Goal: Task Accomplishment & Management: Complete application form

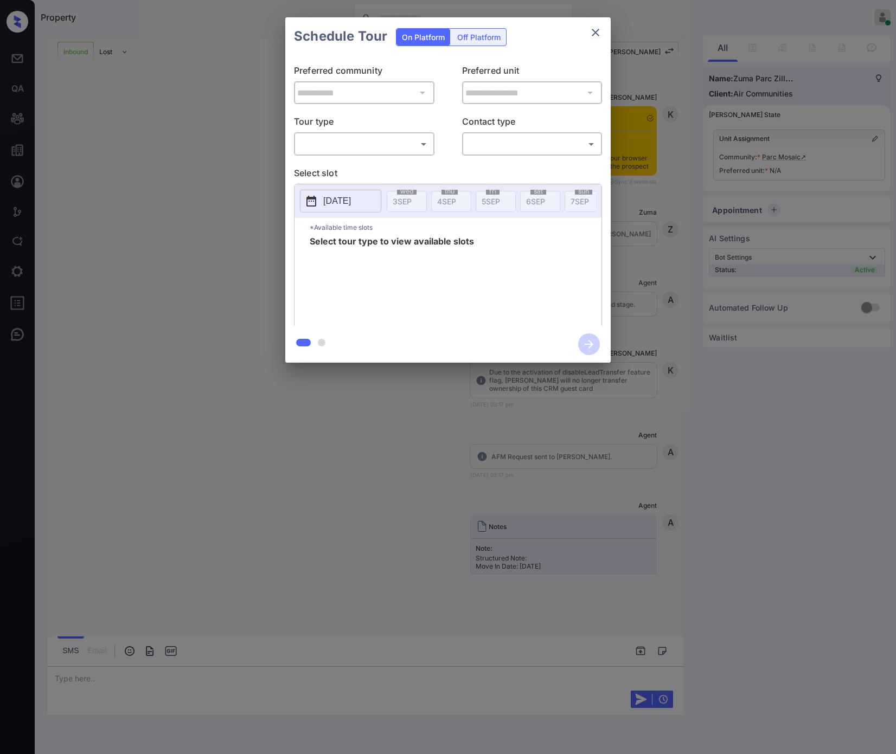
scroll to position [430, 0]
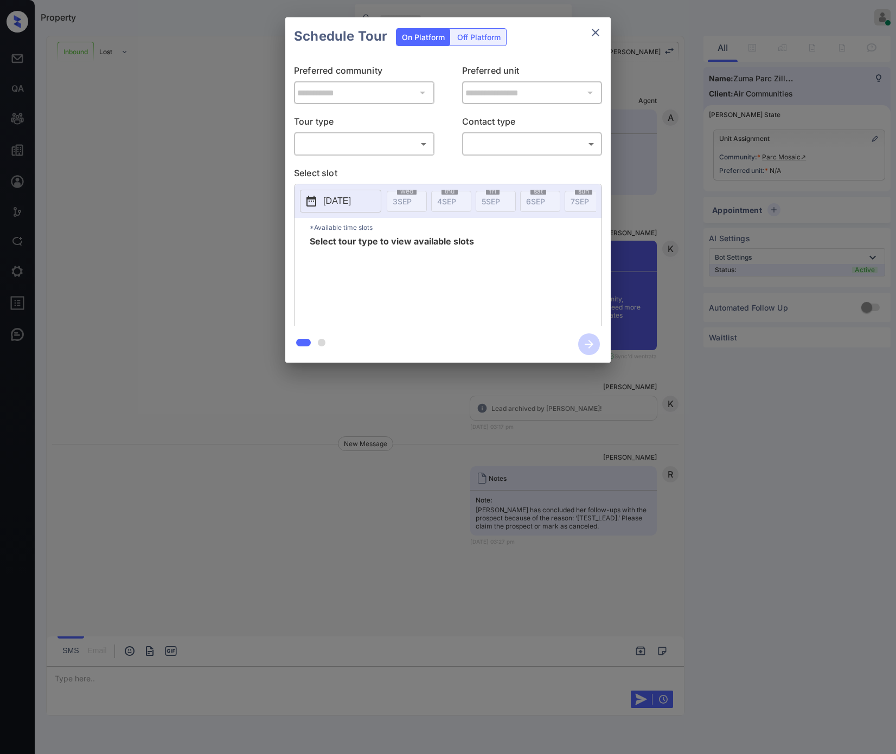
click at [344, 126] on p "Tour type" at bounding box center [364, 123] width 140 height 17
click at [341, 146] on body "Property Riley Jameson Online Set yourself offline Set yourself on break Profil…" at bounding box center [448, 377] width 896 height 754
click at [343, 166] on li "In Person" at bounding box center [364, 168] width 134 height 20
type input "********"
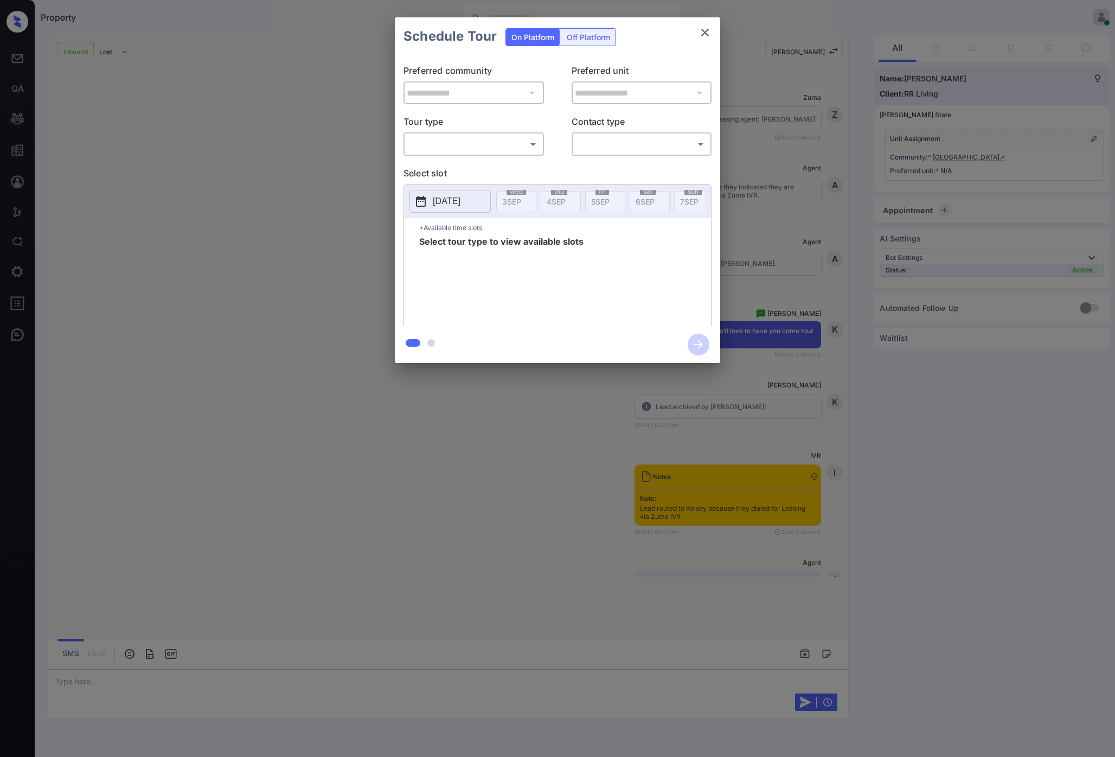
scroll to position [668, 0]
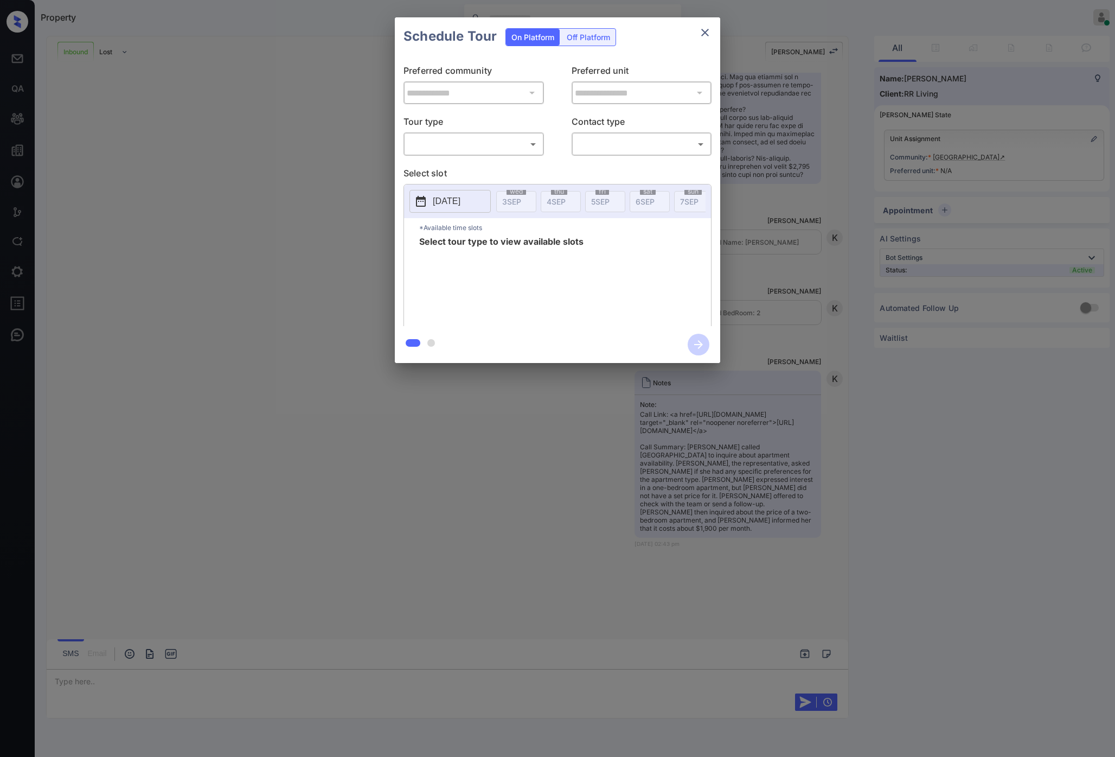
click at [495, 147] on body "Property Riley Jameson Online Set yourself offline Set yourself on break Profil…" at bounding box center [557, 378] width 1115 height 757
click at [486, 167] on li "In Person" at bounding box center [474, 168] width 134 height 20
type input "********"
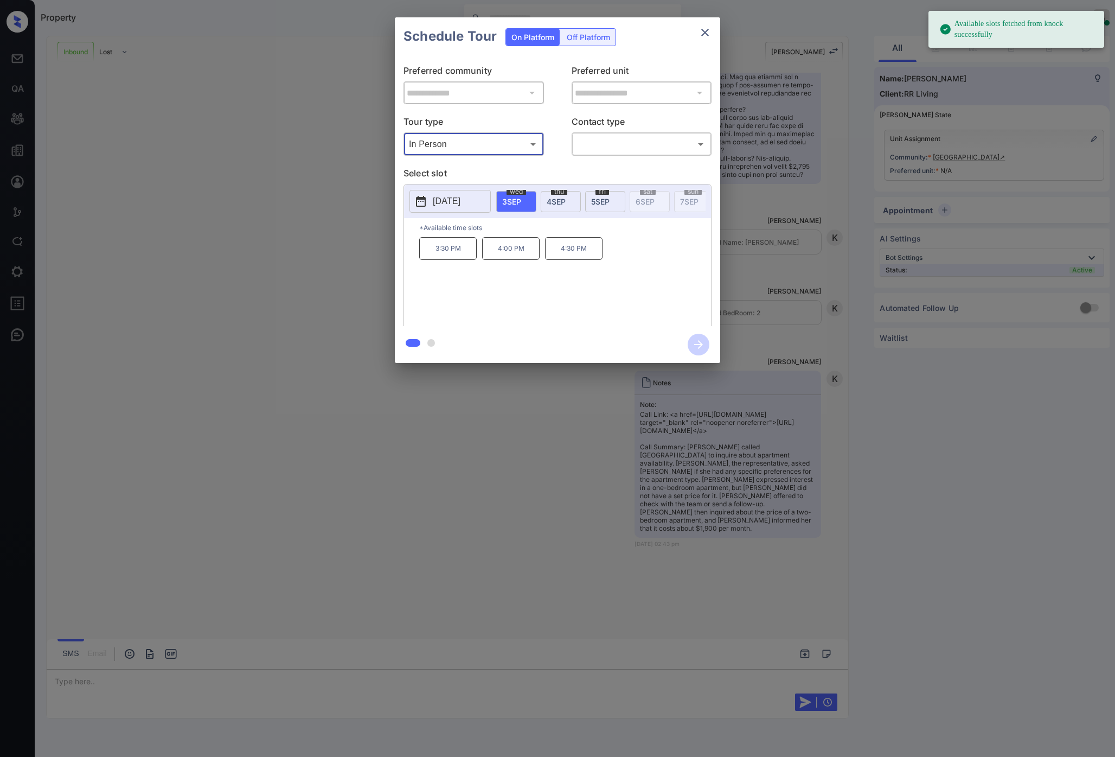
click at [460, 206] on p "2025-09-03" at bounding box center [447, 201] width 28 height 13
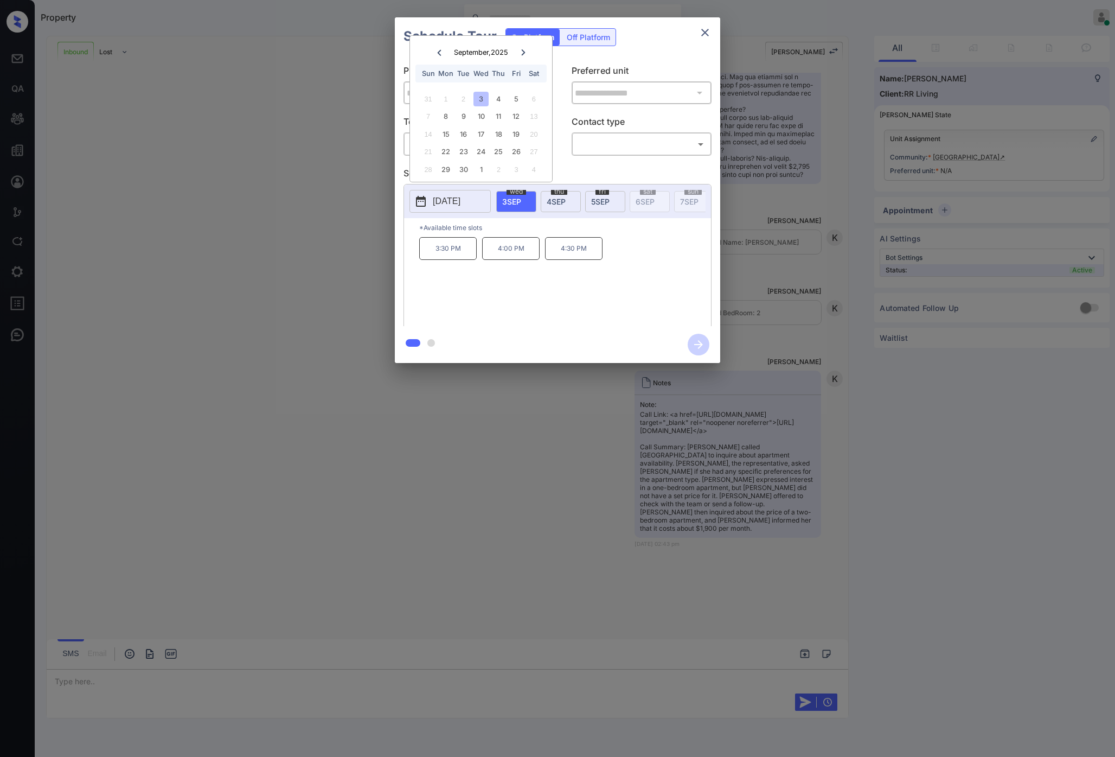
click at [501, 107] on div "31 1 2 3 4 5 6" at bounding box center [480, 98] width 135 height 17
click at [501, 116] on div "11" at bounding box center [498, 116] width 15 height 15
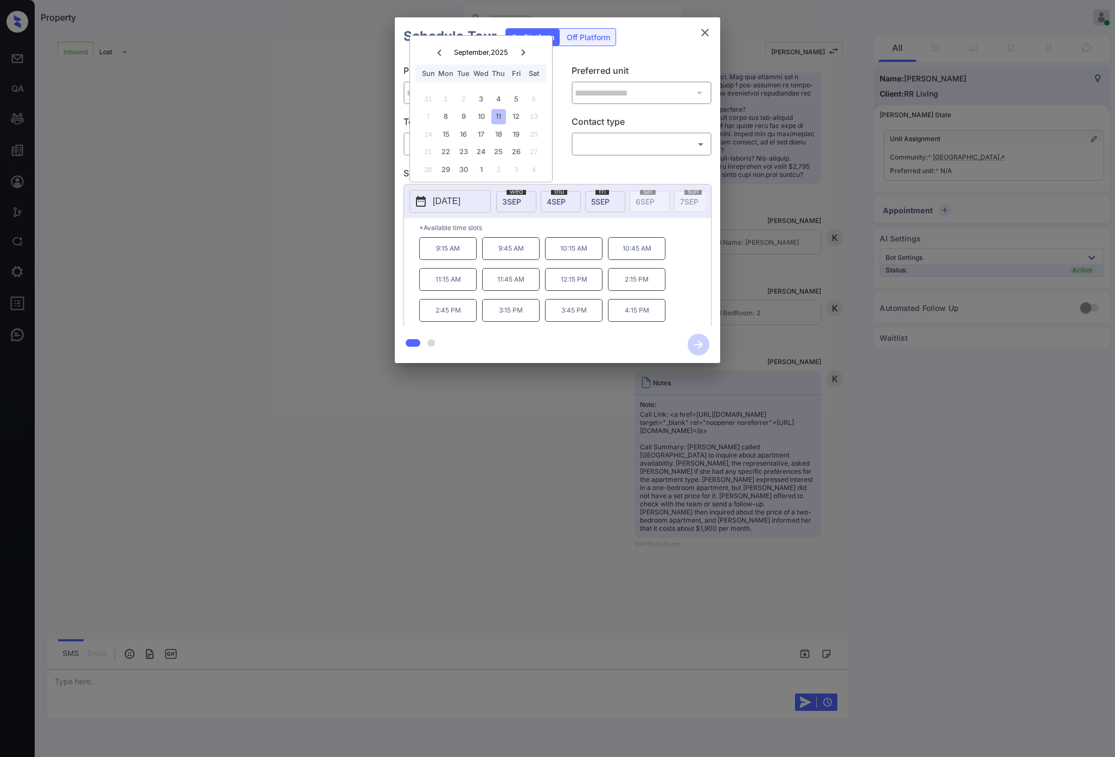
click at [257, 278] on div "**********" at bounding box center [557, 190] width 1115 height 380
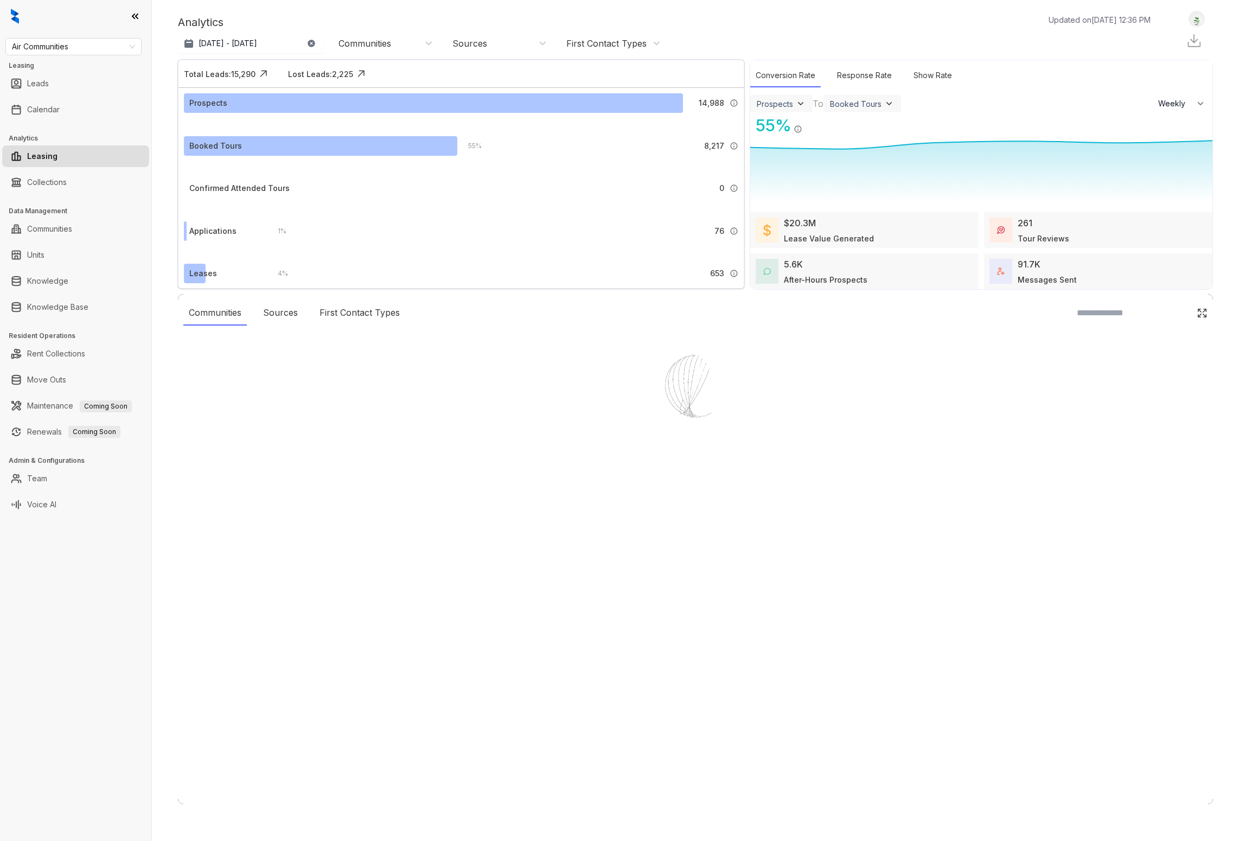
select select "******"
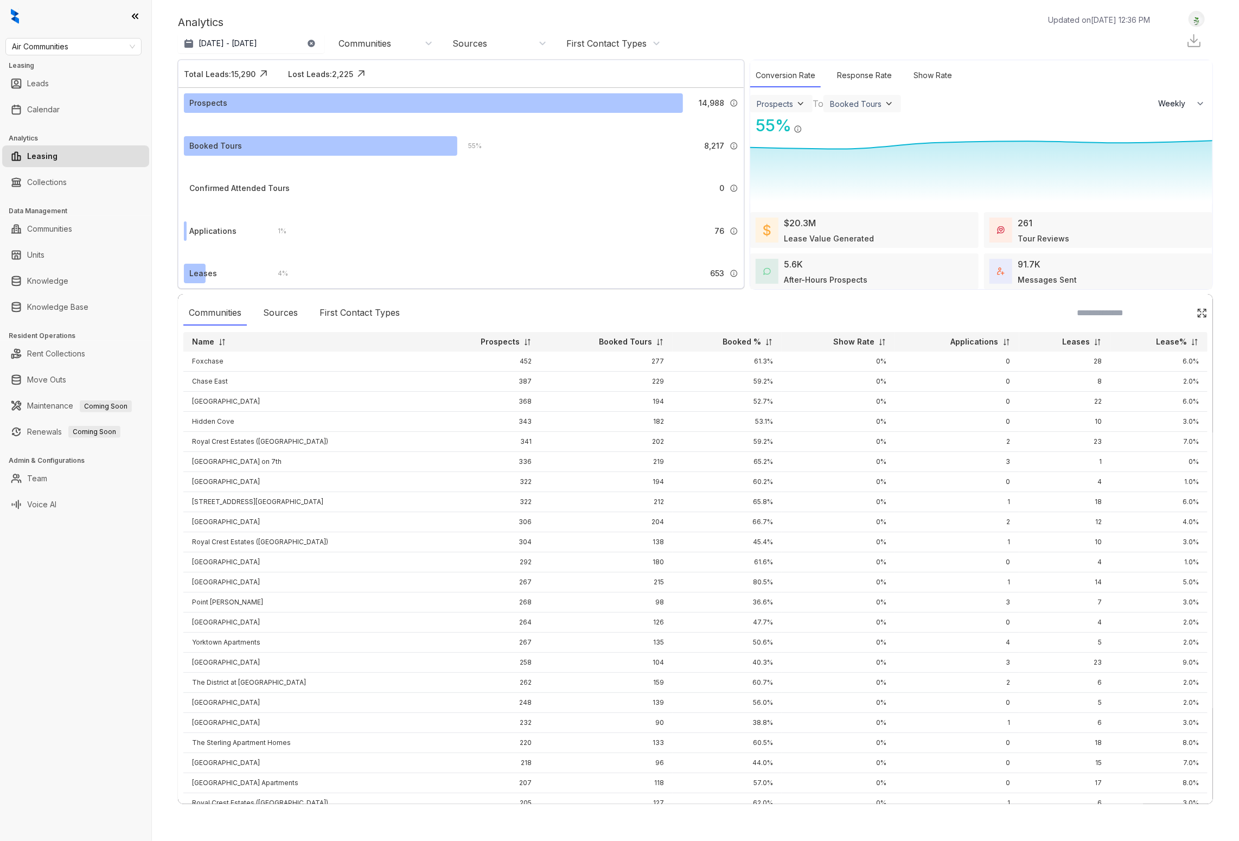
click at [84, 608] on div "Air Communities Leasing Leads Calendar Analytics Leasing Collections Data Manag…" at bounding box center [75, 420] width 151 height 841
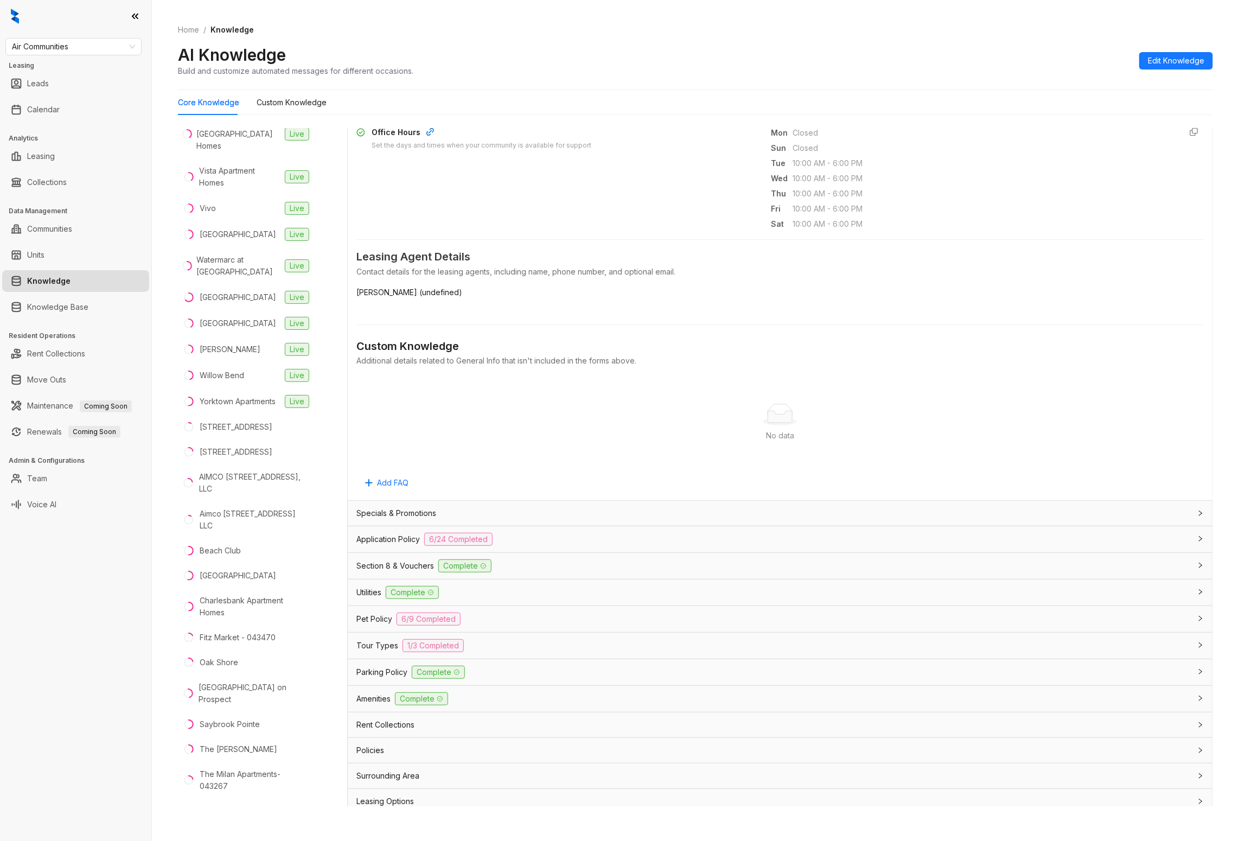
scroll to position [337, 0]
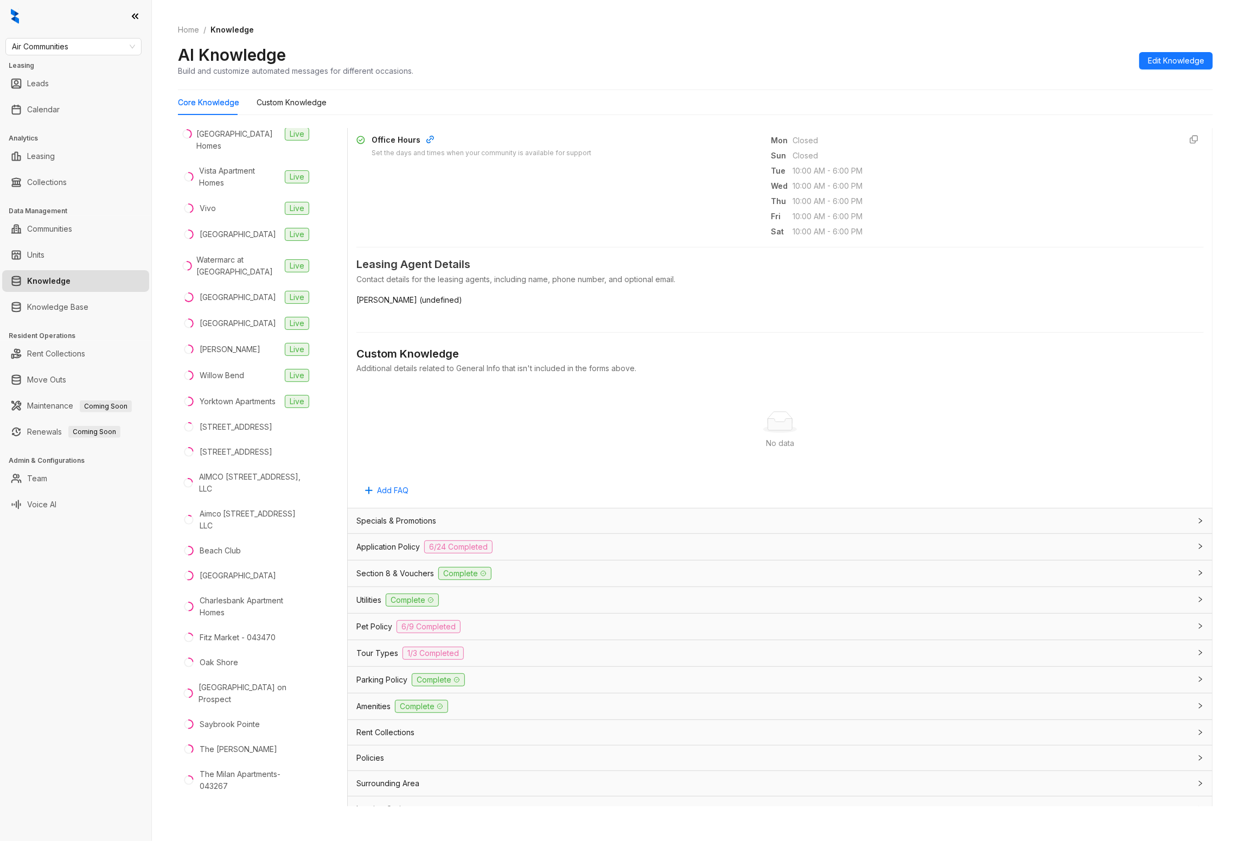
click at [394, 661] on div "Tour Types 1/3 Completed" at bounding box center [780, 653] width 865 height 26
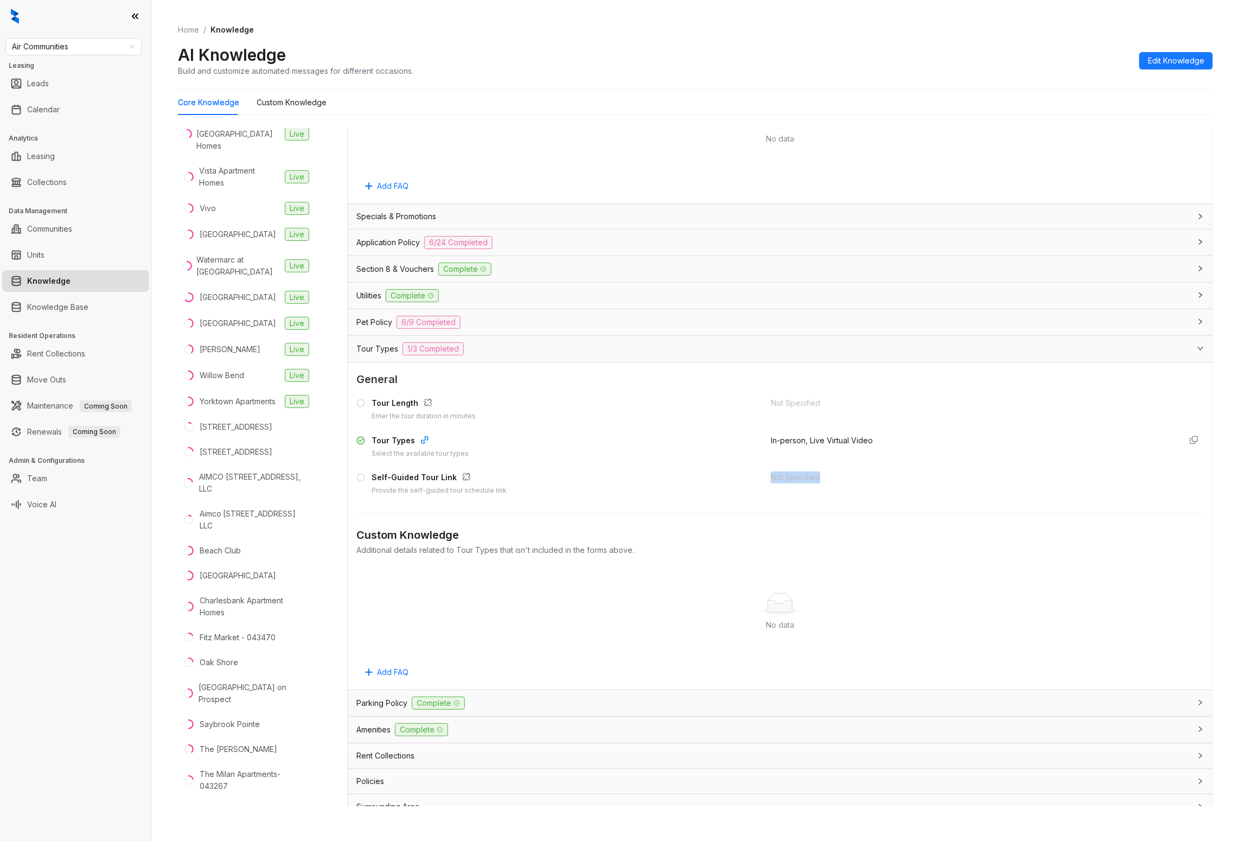
drag, startPoint x: 755, startPoint y: 484, endPoint x: 830, endPoint y: 483, distance: 74.9
click at [830, 483] on div "Self-Guided Tour Link Provide the self-guided tour schedule link Not Specified" at bounding box center [779, 483] width 847 height 24
click at [857, 478] on div "Not Specified" at bounding box center [971, 477] width 401 height 12
drag, startPoint x: 761, startPoint y: 440, endPoint x: 911, endPoint y: 440, distance: 150.2
click at [911, 440] on div "In-person, Live Virtual Video" at bounding box center [971, 446] width 401 height 24
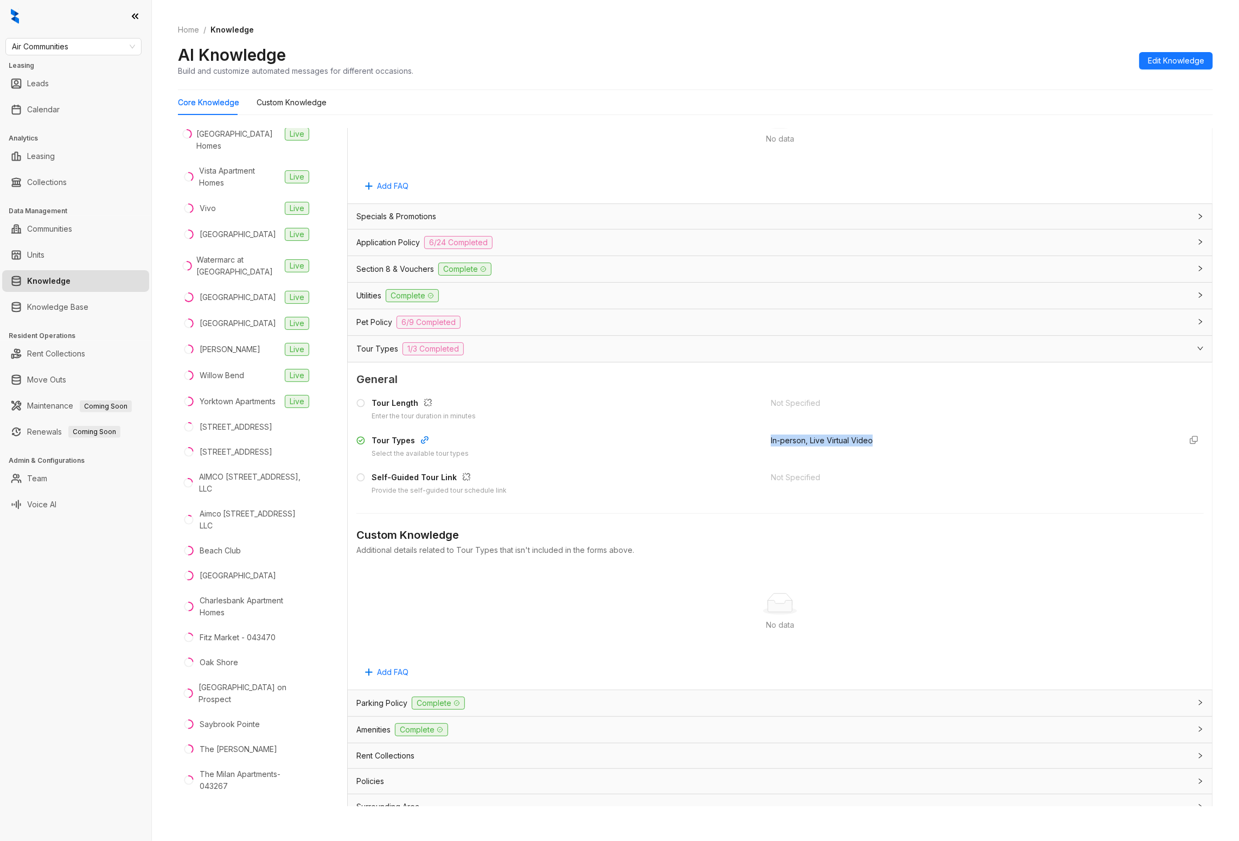
scroll to position [690, 0]
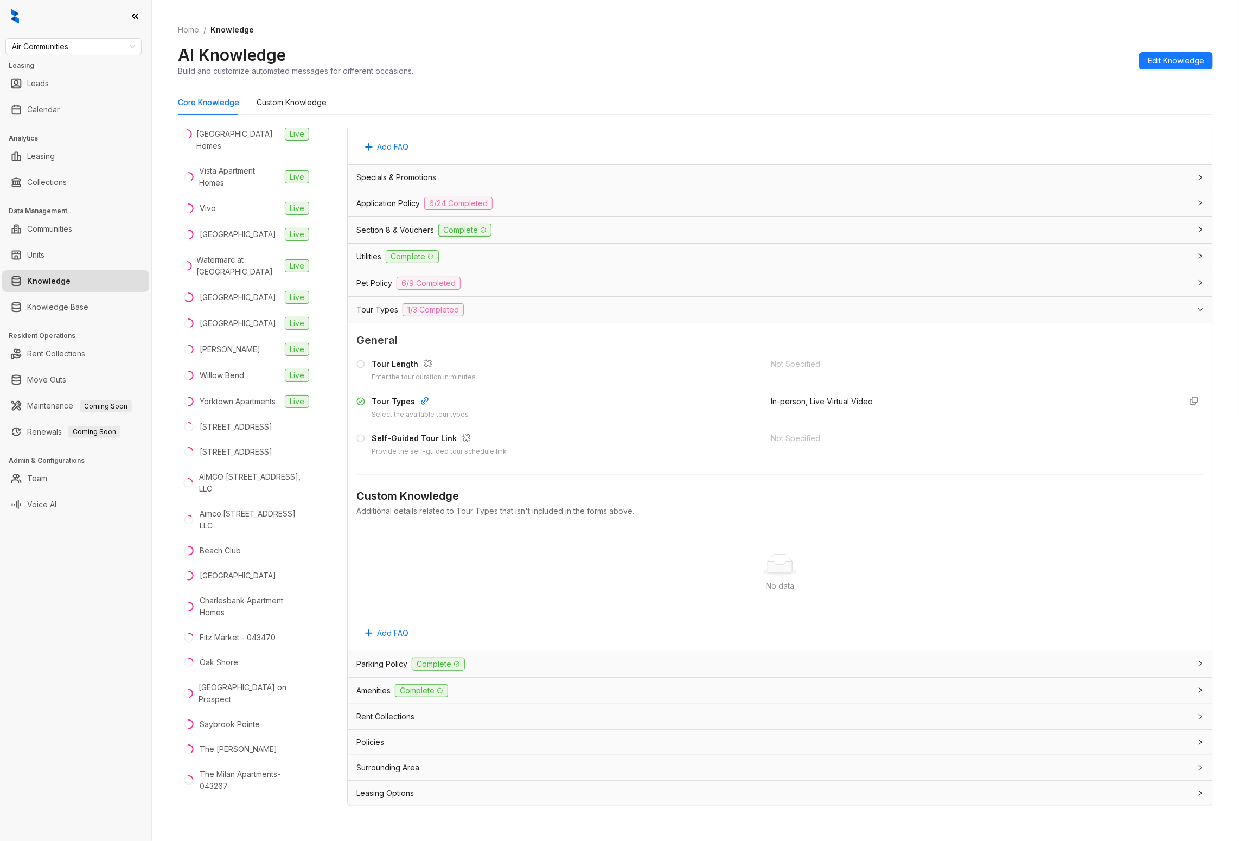
drag, startPoint x: 834, startPoint y: 437, endPoint x: 775, endPoint y: 440, distance: 59.2
click at [775, 440] on div "Not Specified" at bounding box center [971, 444] width 401 height 24
drag, startPoint x: 810, startPoint y: 433, endPoint x: 394, endPoint y: 383, distance: 419.5
click at [394, 383] on div "Tour Length Enter the tour duration in minutes Not Specified Tour Types Select …" at bounding box center [779, 408] width 847 height 108
click at [809, 421] on div "Tour Length Enter the tour duration in minutes Not Specified Tour Types Select …" at bounding box center [779, 408] width 847 height 108
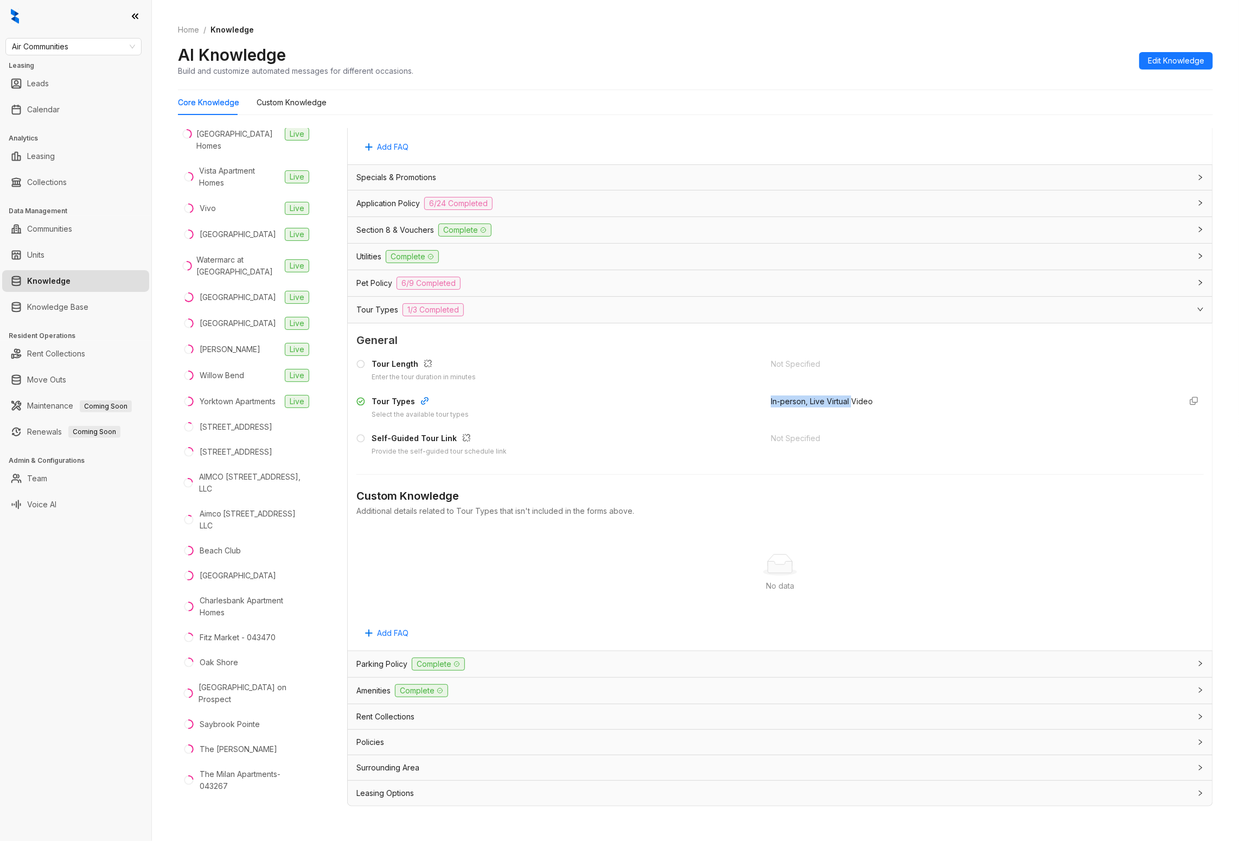
drag, startPoint x: 869, startPoint y: 396, endPoint x: 746, endPoint y: 403, distance: 123.3
click at [746, 403] on div "Tour Types Select the available tour types In-person, Live Virtual Video" at bounding box center [779, 407] width 847 height 24
click at [747, 404] on div "Tour Types Select the available tour types" at bounding box center [556, 407] width 401 height 24
drag, startPoint x: 764, startPoint y: 434, endPoint x: 815, endPoint y: 432, distance: 50.5
click at [815, 432] on div "Not Specified" at bounding box center [971, 438] width 401 height 12
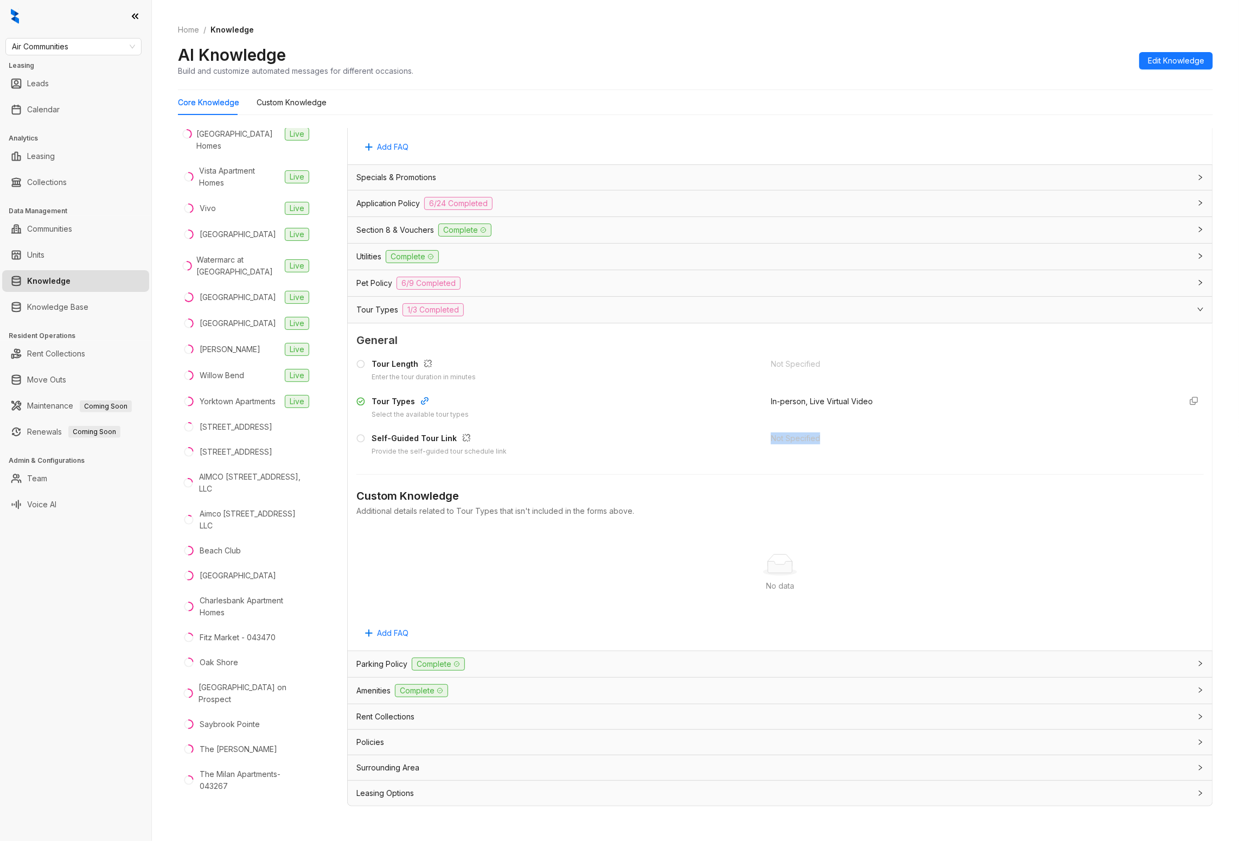
click at [815, 432] on div "Not Specified" at bounding box center [971, 438] width 401 height 12
drag, startPoint x: 771, startPoint y: 395, endPoint x: 881, endPoint y: 396, distance: 110.6
click at [881, 396] on div "In-person, Live Virtual Video" at bounding box center [971, 407] width 401 height 24
drag, startPoint x: 747, startPoint y: 422, endPoint x: 840, endPoint y: 442, distance: 95.3
click at [840, 442] on div "Tour Length Enter the tour duration in minutes Not Specified Tour Types Select …" at bounding box center [779, 408] width 847 height 108
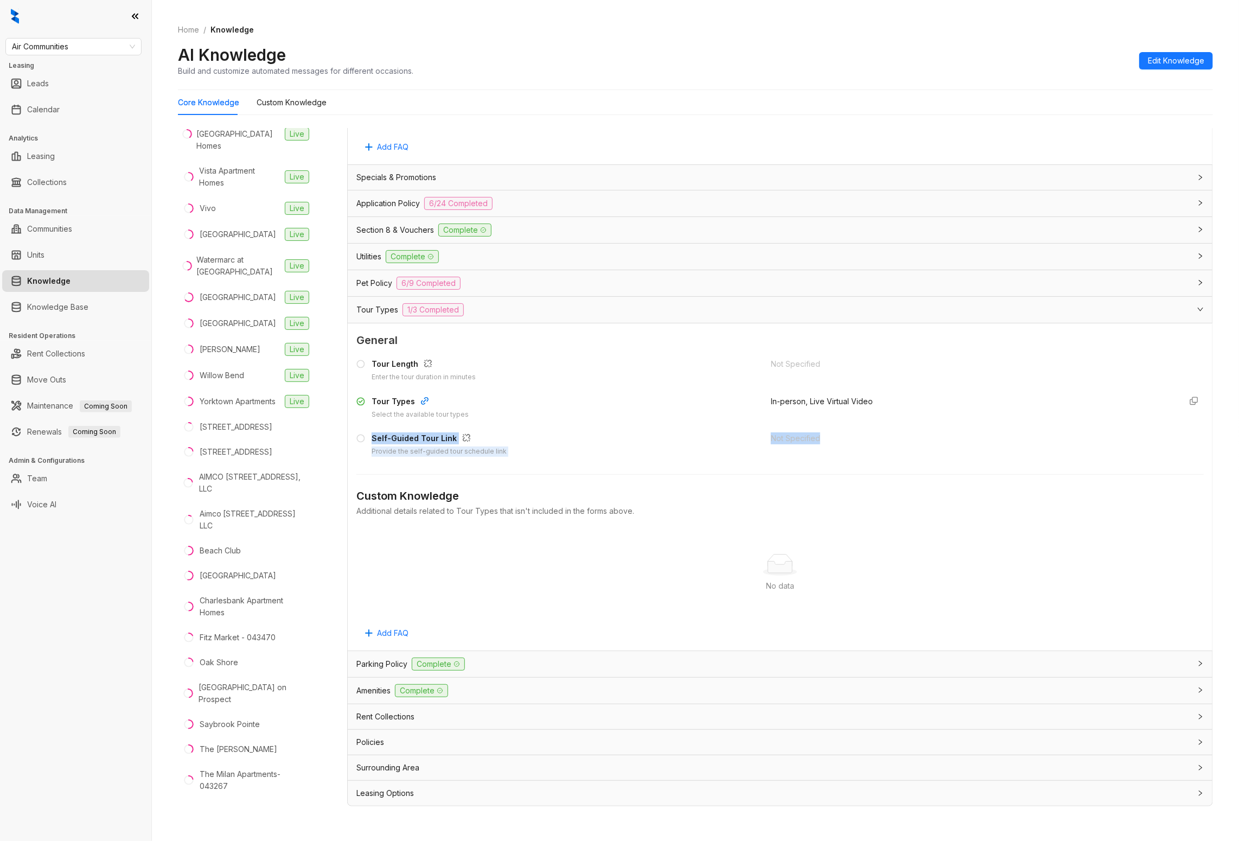
click at [840, 442] on div "Not Specified" at bounding box center [971, 444] width 401 height 24
drag, startPoint x: 896, startPoint y: 399, endPoint x: 705, endPoint y: 393, distance: 191.6
click at [705, 395] on div "Tour Types Select the available tour types In-person, Live Virtual Video" at bounding box center [779, 407] width 847 height 24
click at [682, 395] on div "Tour Types Select the available tour types" at bounding box center [556, 407] width 401 height 24
